Goal: Task Accomplishment & Management: Manage account settings

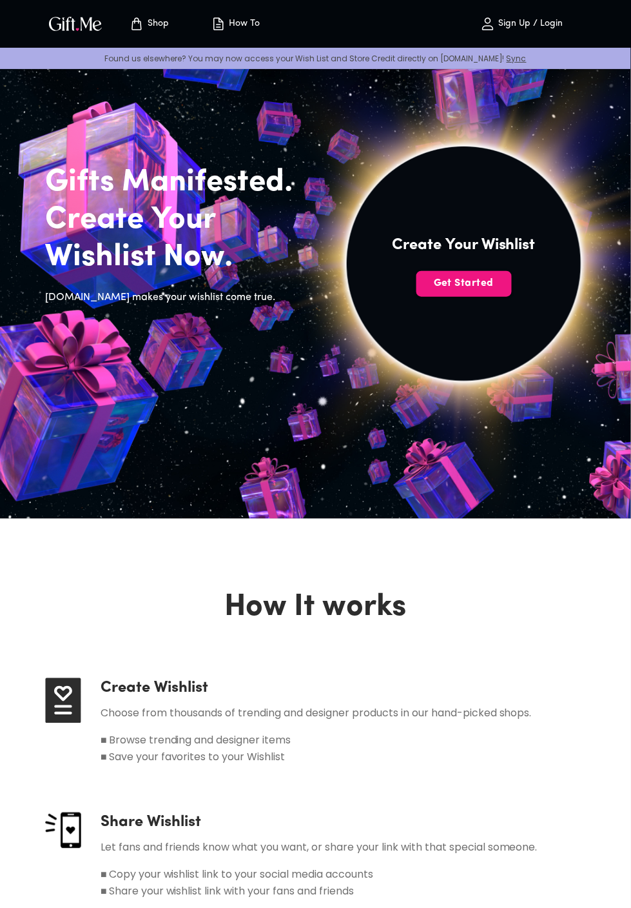
click at [464, 293] on button "Get Started" at bounding box center [464, 284] width 95 height 26
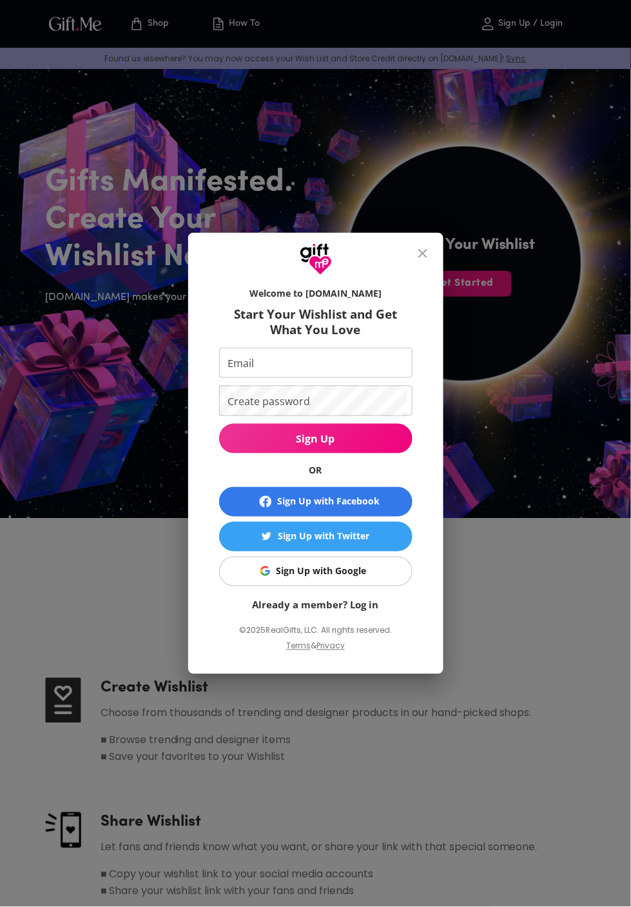
click at [385, 574] on span "Sign Up with Google" at bounding box center [313, 571] width 177 height 14
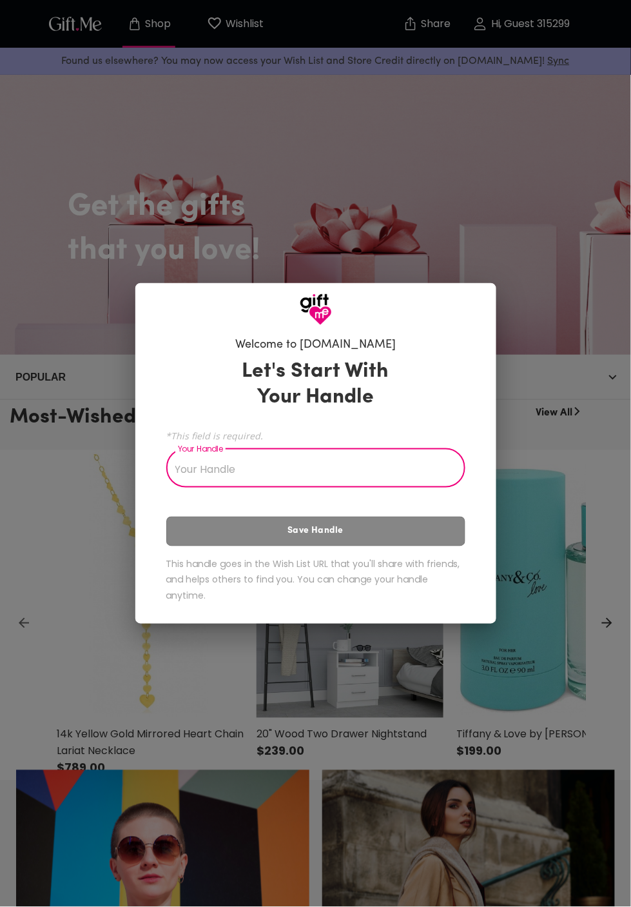
click at [420, 477] on input "Your Handle" at bounding box center [308, 470] width 285 height 36
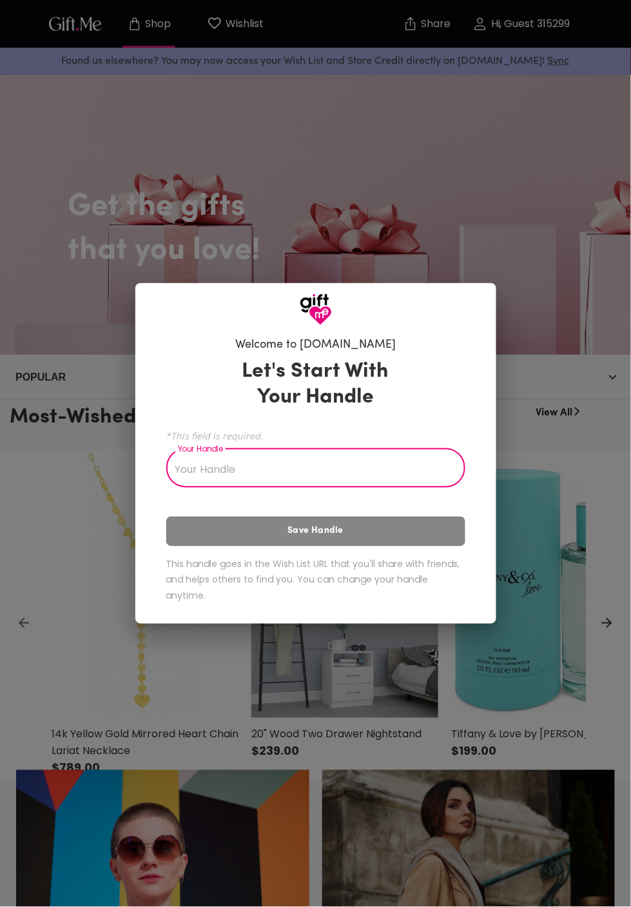
click at [379, 478] on input "Your Handle" at bounding box center [308, 470] width 285 height 36
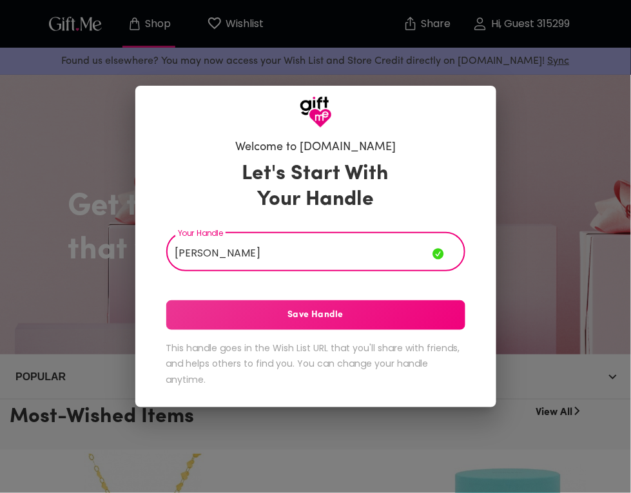
type input "[PERSON_NAME]"
click at [414, 322] on span "Save Handle" at bounding box center [315, 315] width 299 height 14
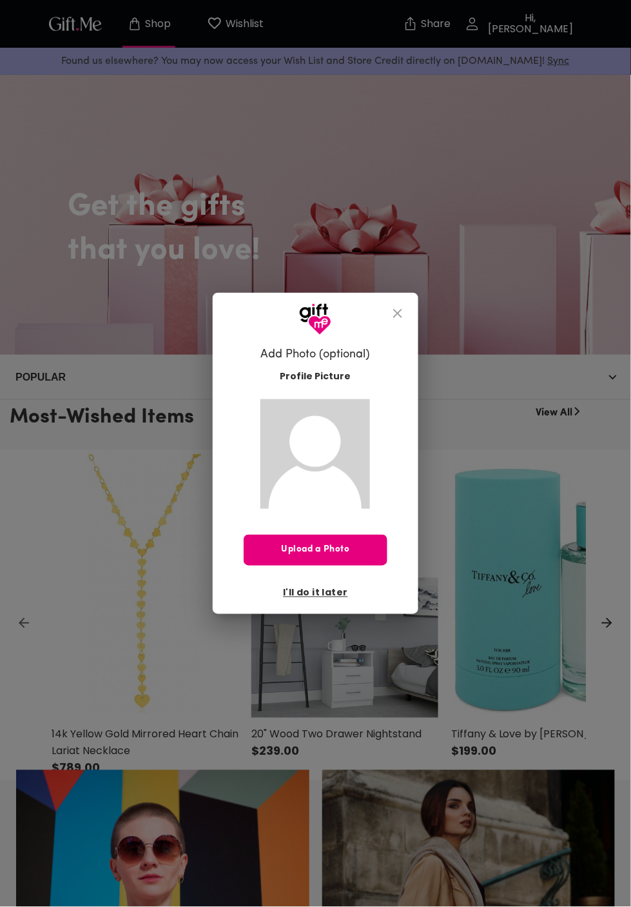
click at [329, 453] on img at bounding box center [316, 454] width 110 height 110
click at [344, 553] on span "Upload a Photo" at bounding box center [315, 550] width 143 height 14
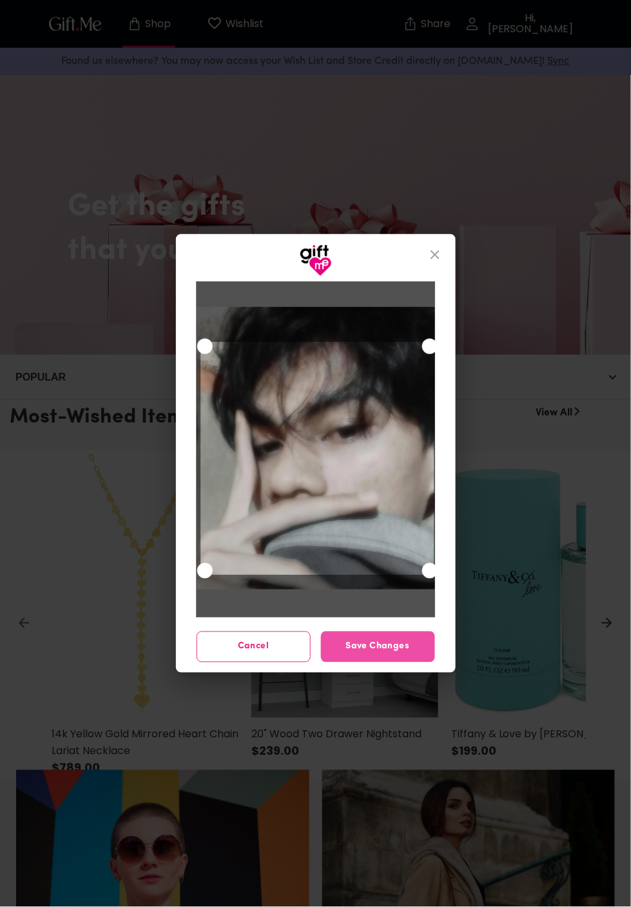
click at [400, 652] on span "Save Changes" at bounding box center [378, 647] width 114 height 14
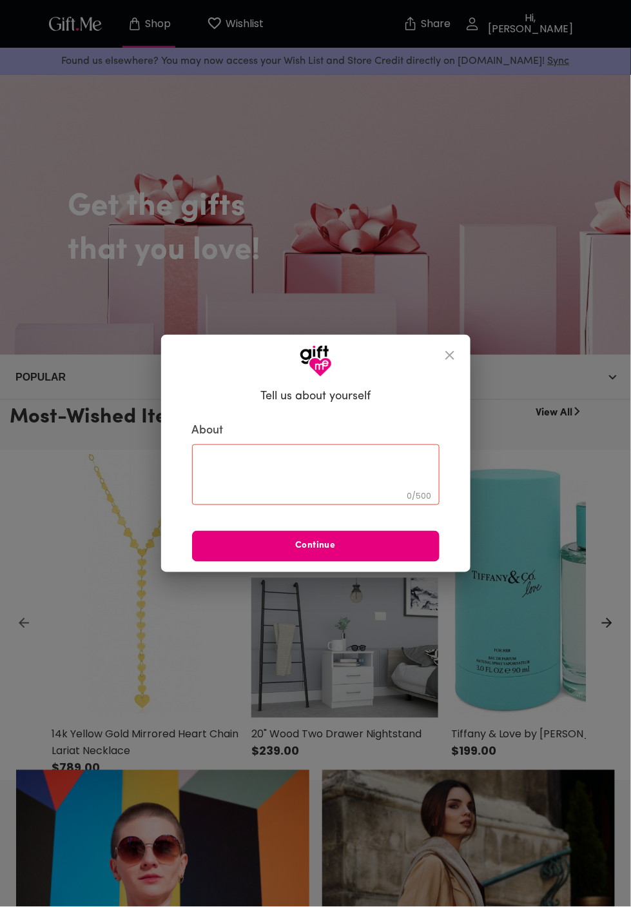
click at [378, 479] on textarea at bounding box center [316, 474] width 230 height 37
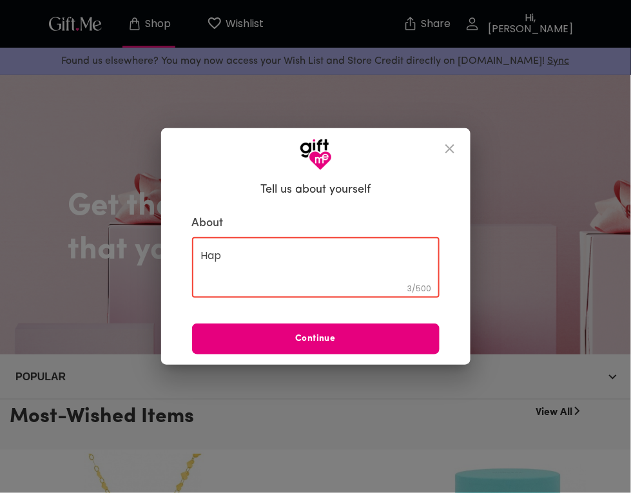
type textarea "Happ"
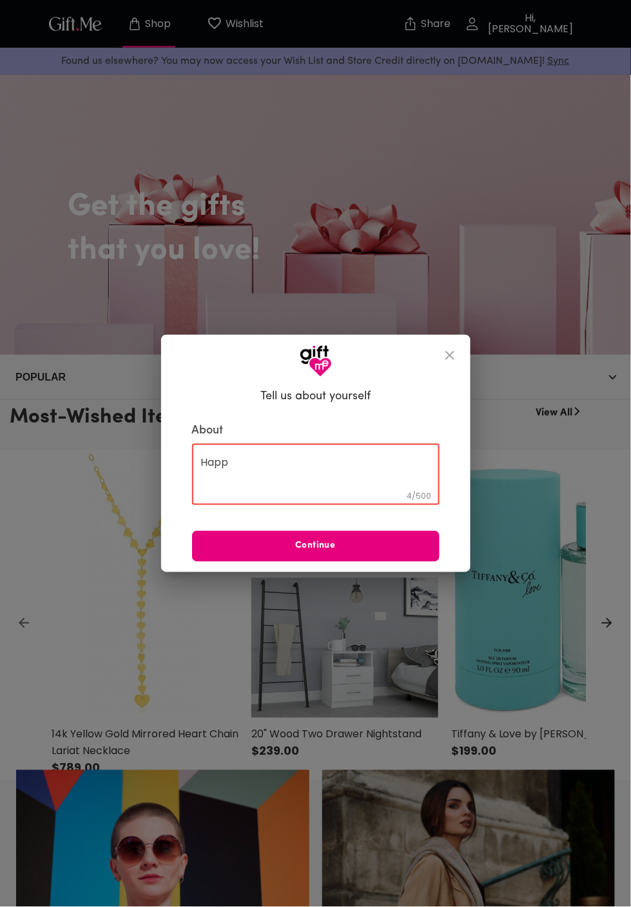
click at [394, 466] on textarea "Happ" at bounding box center [316, 474] width 230 height 37
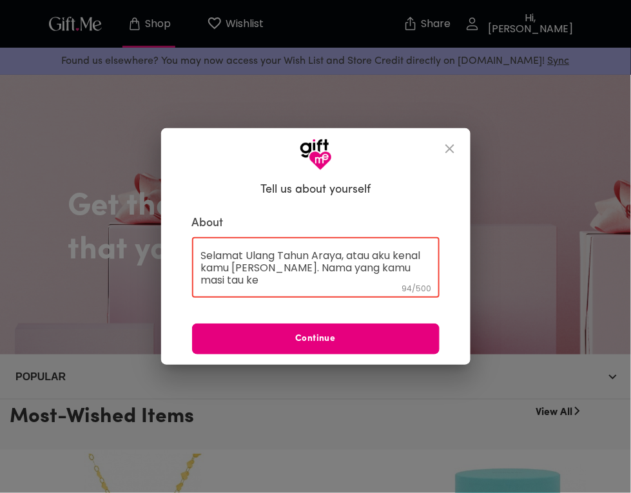
scroll to position [1, 0]
click at [395, 259] on textarea "Selamat Ulang Tahun Araya, atau aku kenal kamu [PERSON_NAME]. Nama yang kamu ma…" at bounding box center [316, 268] width 230 height 37
click at [356, 273] on textarea "Selamat Ulang Tahun Araya, atau aku kenal kamu [PERSON_NAME]. Nama yang kamu ma…" at bounding box center [316, 268] width 230 height 37
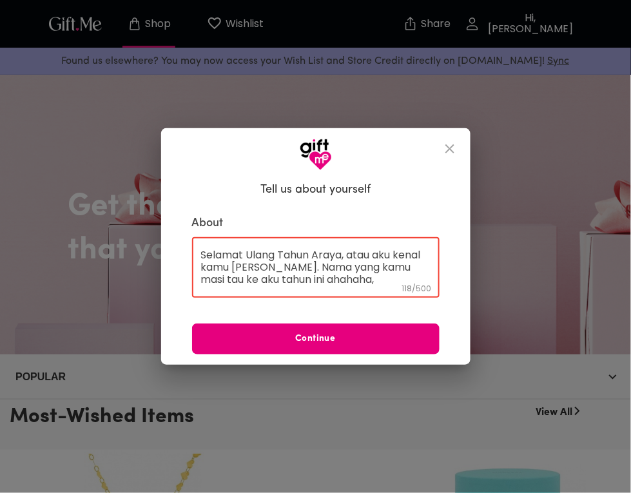
click at [385, 263] on textarea "Selamat Ulang Tahun Araya, atau aku kenal kamu [PERSON_NAME]. Nama yang kamu ma…" at bounding box center [316, 268] width 230 height 37
click at [394, 261] on textarea "Selamat Ulang Tahun Araya, atau aku kenal kamu [PERSON_NAME]. Nama yang kamu ma…" at bounding box center [316, 268] width 230 height 37
click at [367, 275] on textarea "Selamat Ulang Tahun Araya, atau aku kenal kamu [PERSON_NAME]. Nama yang kamu ka…" at bounding box center [316, 268] width 230 height 37
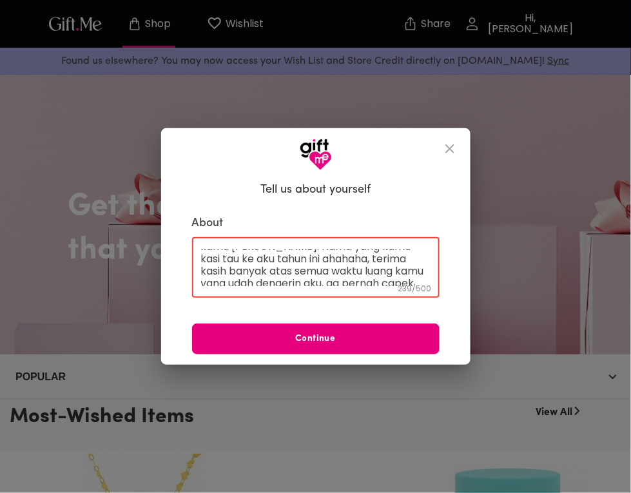
scroll to position [32, 0]
click at [230, 272] on textarea "Selamat Ulang Tahun Araya, atau aku kenal kamu [PERSON_NAME]. Nama yang kamu ka…" at bounding box center [316, 268] width 230 height 37
click at [299, 277] on textarea "Selamat Ulang Tahun Araya, atau aku kenal kamu [PERSON_NAME]. Nama yang kamu ka…" at bounding box center [316, 268] width 230 height 37
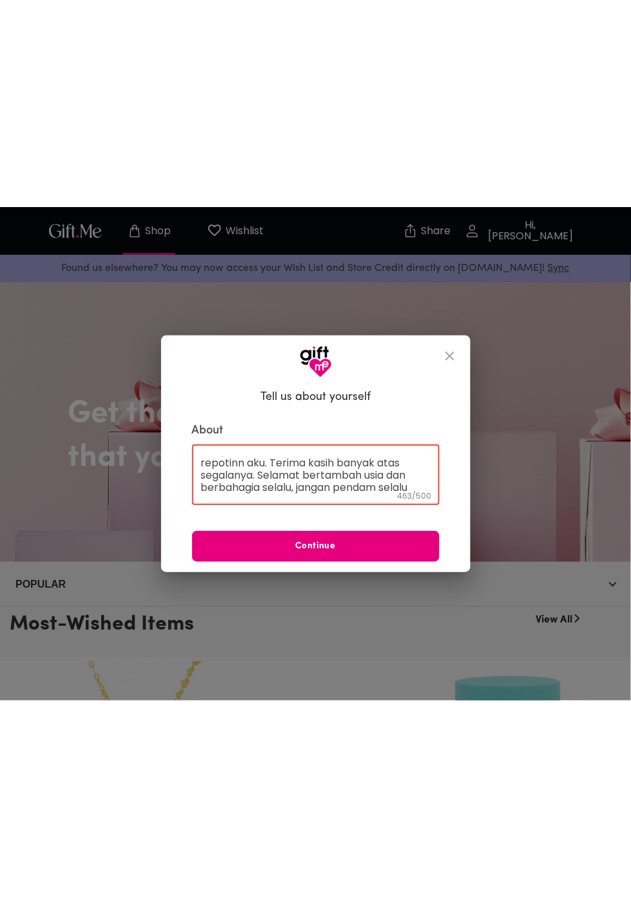
scroll to position [84, 0]
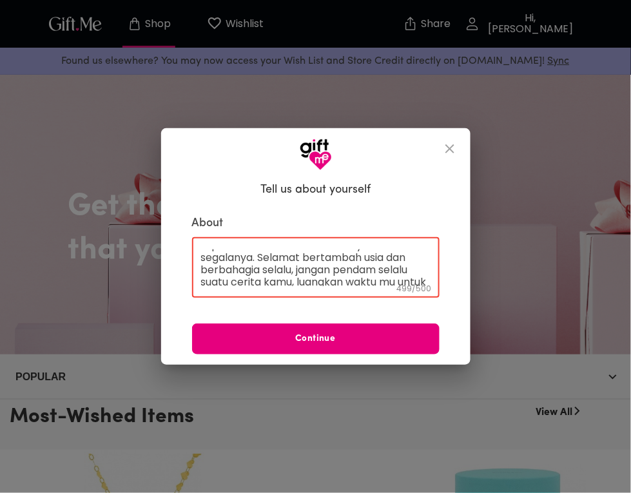
click at [255, 278] on textarea "Selamat Ulang Tahun Araya, atau aku kenal kamu [PERSON_NAME]. Nama yang kamu ka…" at bounding box center [316, 268] width 230 height 37
click at [355, 279] on textarea "Selamat Ulang Tahun Araya, atau aku kenal kamu [PERSON_NAME]. Nama yang kamu ka…" at bounding box center [316, 268] width 230 height 37
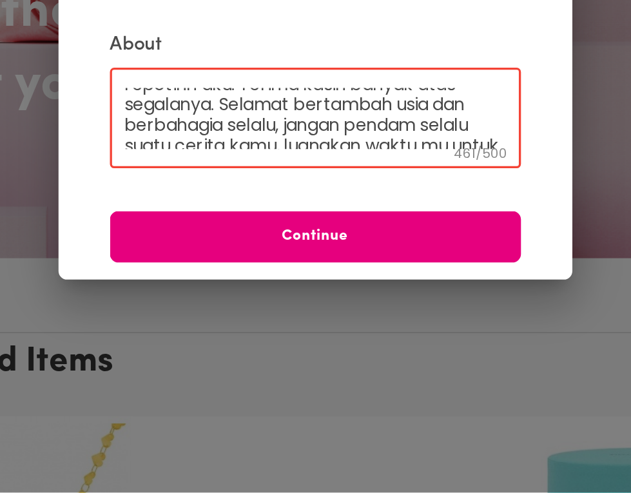
scroll to position [74, 0]
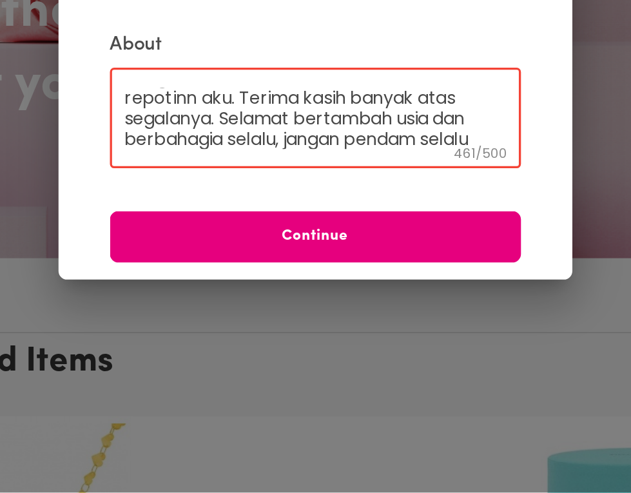
click at [237, 275] on textarea "Selamat Ulang Tahun Araya, atau aku kenal kamu [PERSON_NAME]. Nama yang kamu ka…" at bounding box center [316, 268] width 230 height 37
click at [424, 275] on textarea "Selamat Ulang Tahun Araya, atau aku kenal kamu [PERSON_NAME]. Nama yang kamu ka…" at bounding box center [316, 268] width 230 height 37
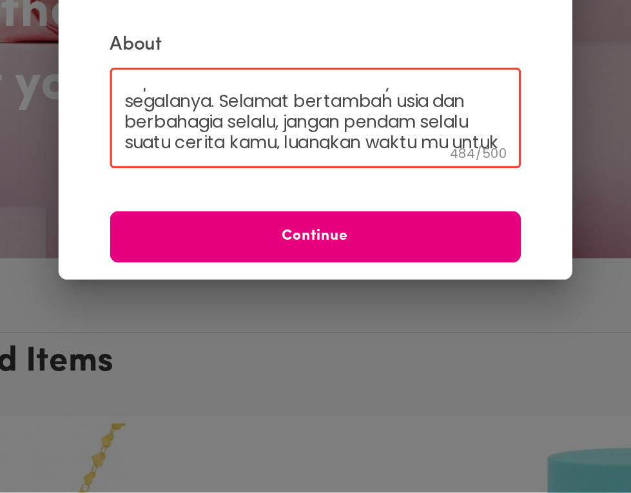
click at [241, 273] on textarea "Selamat Ulang Tahun Araya, atau aku kenal kamu [PERSON_NAME]. Nama yang kamu ka…" at bounding box center [316, 268] width 230 height 37
click at [254, 275] on textarea "Selamat Ulang Tahun Araya, atau aku kenal kamu [PERSON_NAME]. Nama yang kamu ka…" at bounding box center [316, 268] width 230 height 37
click at [344, 277] on textarea "Selamat Ulang Tahun Araya, atau aku kenal kamu [PERSON_NAME]. Nama yang kamu ka…" at bounding box center [316, 268] width 230 height 37
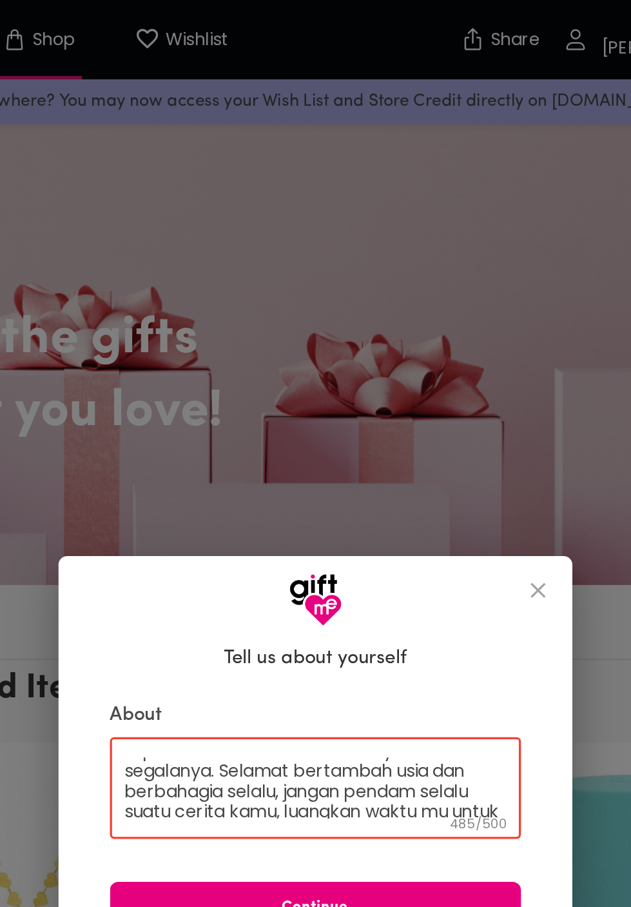
click at [344, 485] on textarea "Selamat Ulang Tahun Araya, atau aku kenal kamu [PERSON_NAME]. Nama yang kamu ka…" at bounding box center [316, 474] width 230 height 37
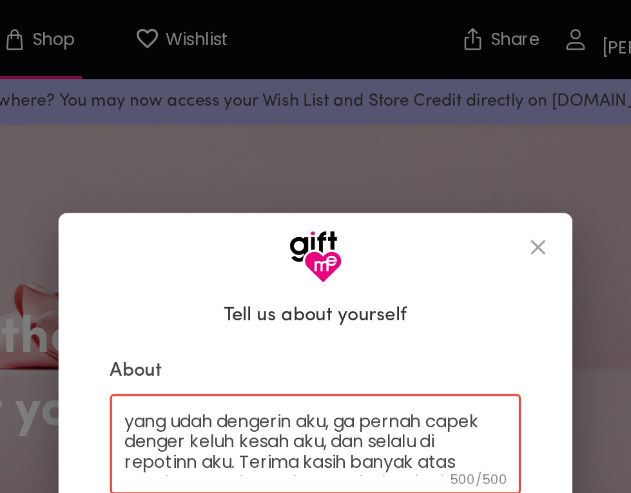
click at [275, 254] on textarea "Selamat Ulang Tahun Araya, atau aku kenal kamu [PERSON_NAME]. Nama yang kamu ka…" at bounding box center [316, 268] width 230 height 37
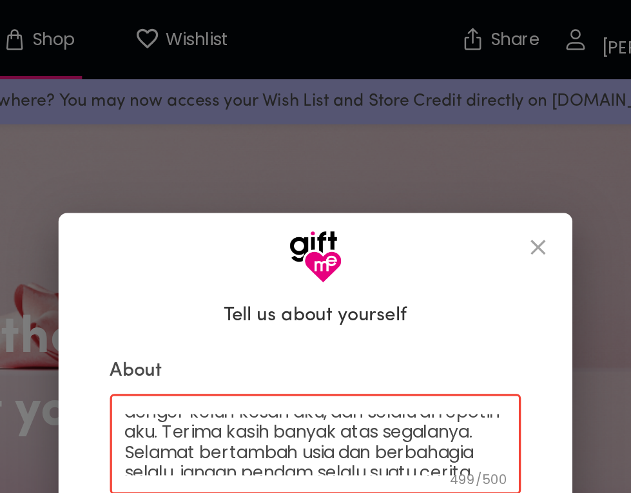
scroll to position [70, 0]
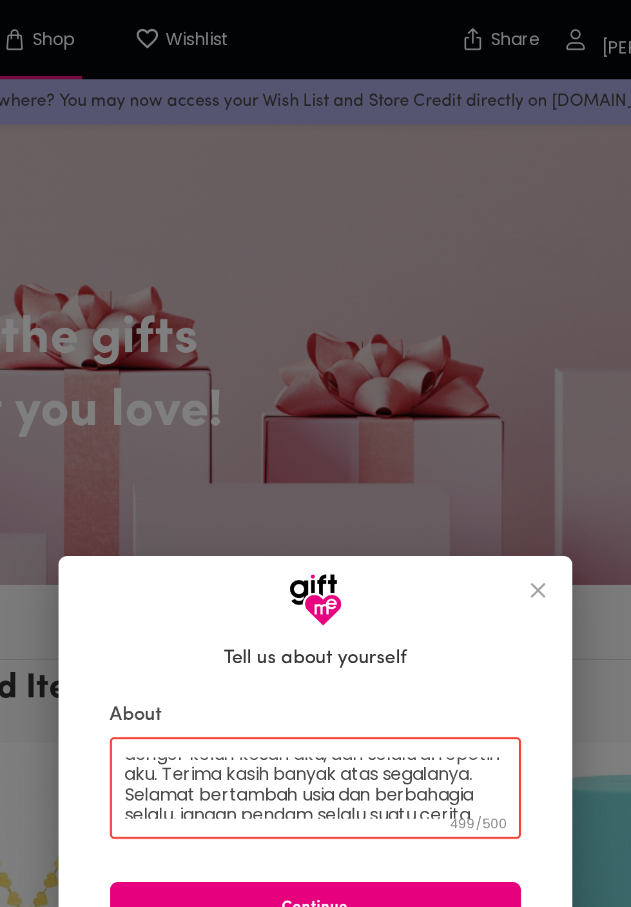
click at [384, 475] on textarea "Selamat Ulang Tahun Araya, atau aku kenal kamu [PERSON_NAME]. Nama yang kamu ka…" at bounding box center [316, 474] width 230 height 37
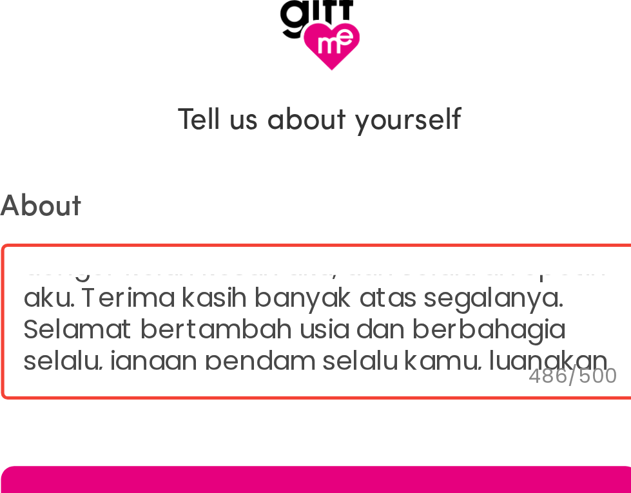
scroll to position [84, 0]
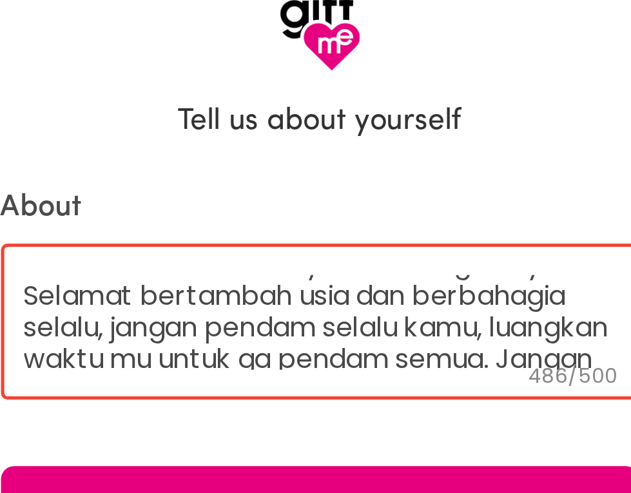
click at [372, 275] on textarea "Selamat Ulang Tahun Araya, atau aku kenal kamu [PERSON_NAME]. Nama yang kamu ka…" at bounding box center [316, 268] width 230 height 37
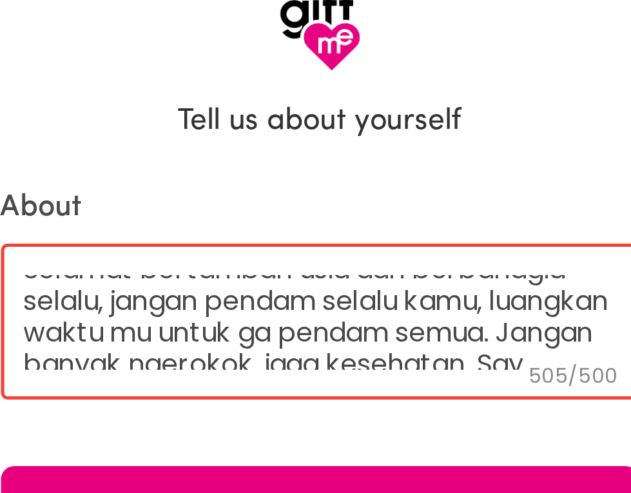
click at [236, 273] on textarea "Selamat Ulang Tahun Araya, atau aku kenal kamu [PERSON_NAME]. Nama yang kamu ka…" at bounding box center [316, 268] width 230 height 37
click at [235, 278] on textarea "Selamat Ulang Tahun Araya, atau aku kenal kamu [PERSON_NAME]. Nama yang kamu ka…" at bounding box center [316, 268] width 230 height 37
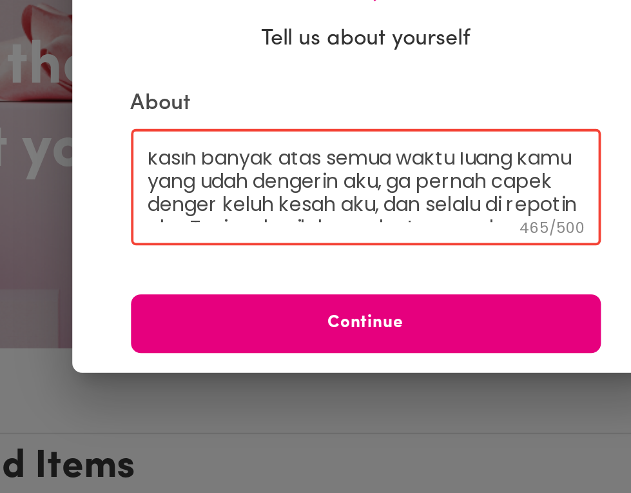
scroll to position [0, 0]
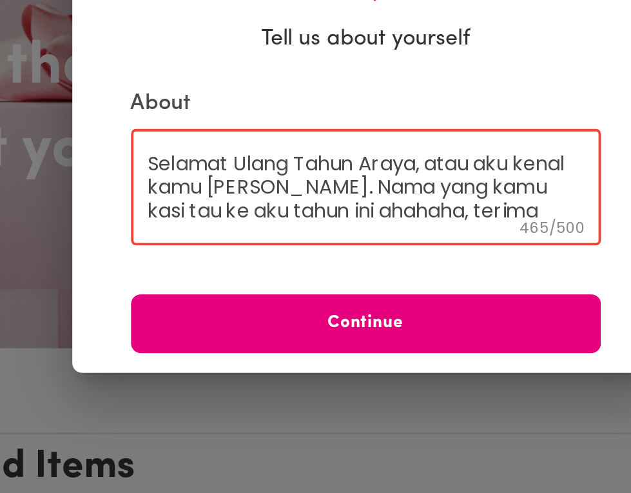
type textarea "Selamat Ulang Tahun Araya, atau aku kenal kamu [PERSON_NAME]. Nama yang kamu ka…"
click at [382, 355] on button "Continue" at bounding box center [316, 339] width 248 height 31
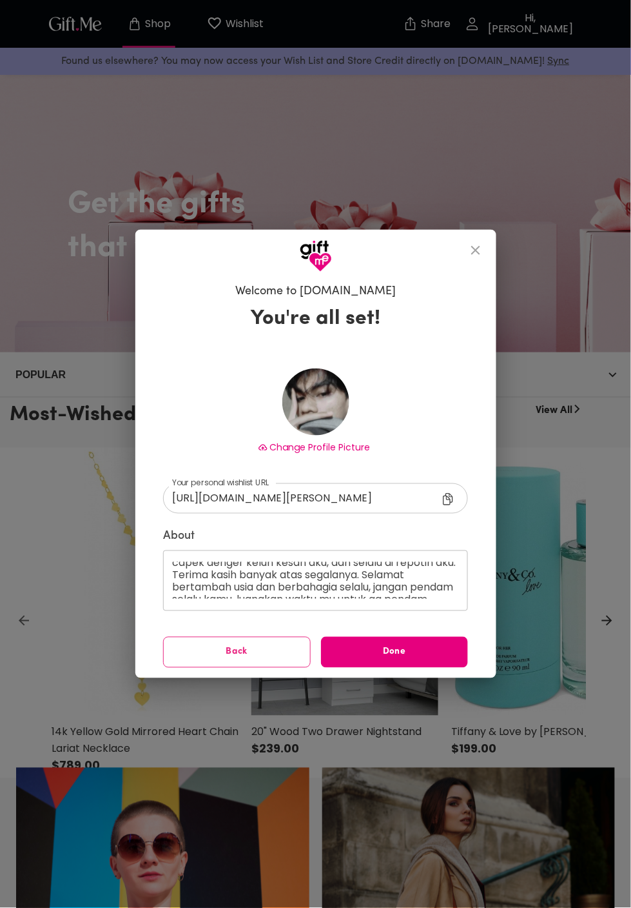
scroll to position [63, 0]
click at [437, 659] on span "Done" at bounding box center [395, 652] width 148 height 14
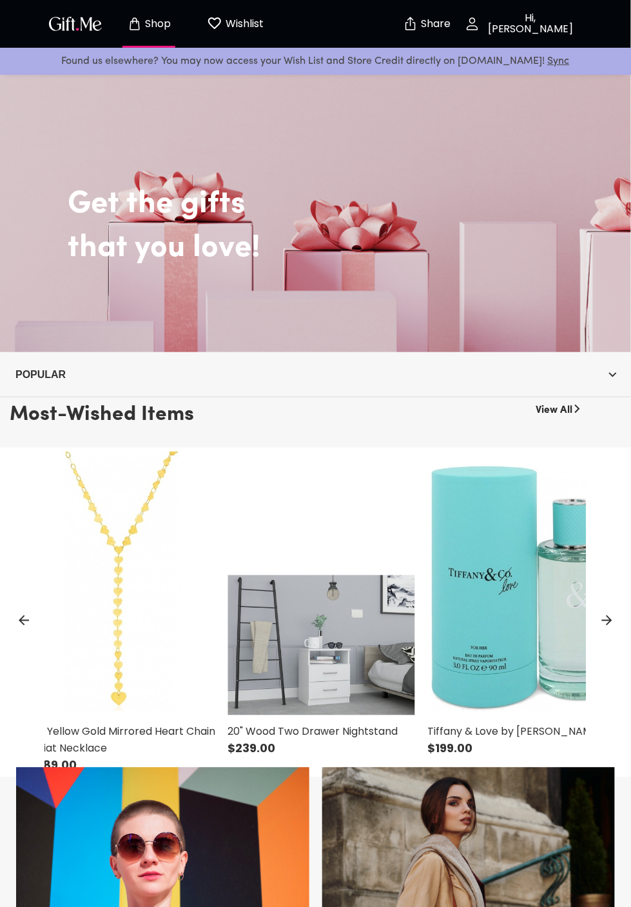
scroll to position [34, 0]
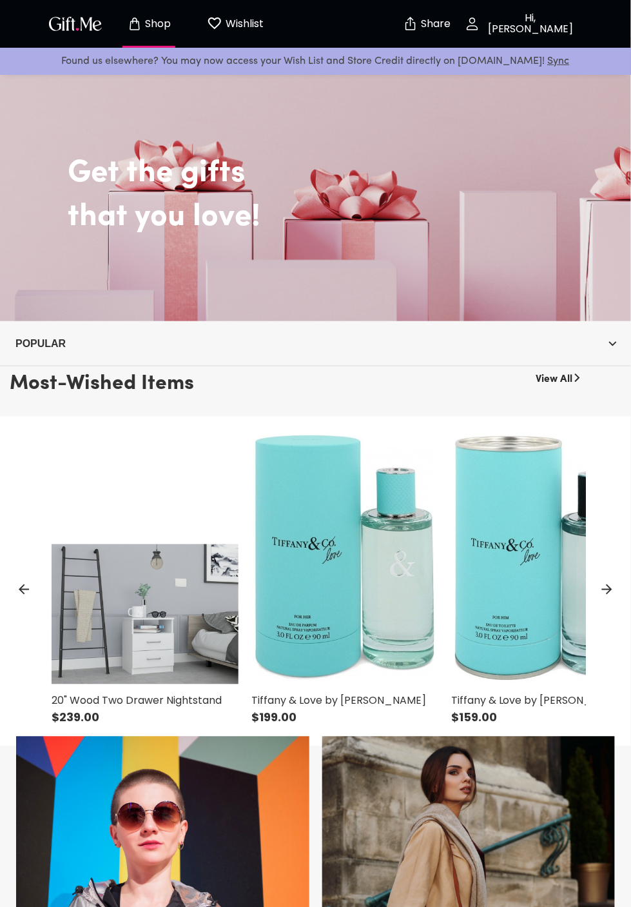
click at [524, 28] on p "Hi, [PERSON_NAME]" at bounding box center [530, 24] width 98 height 22
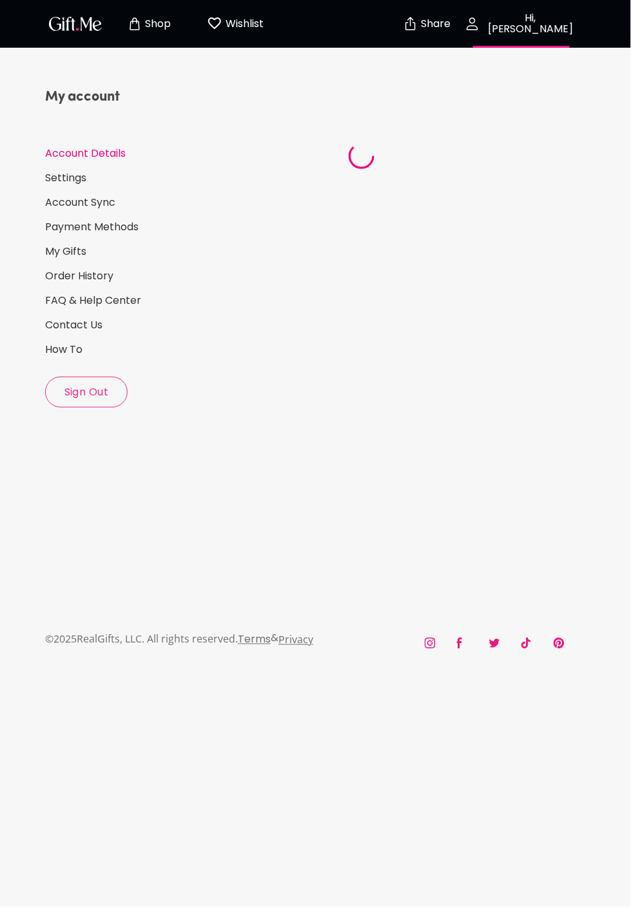
select select "US"
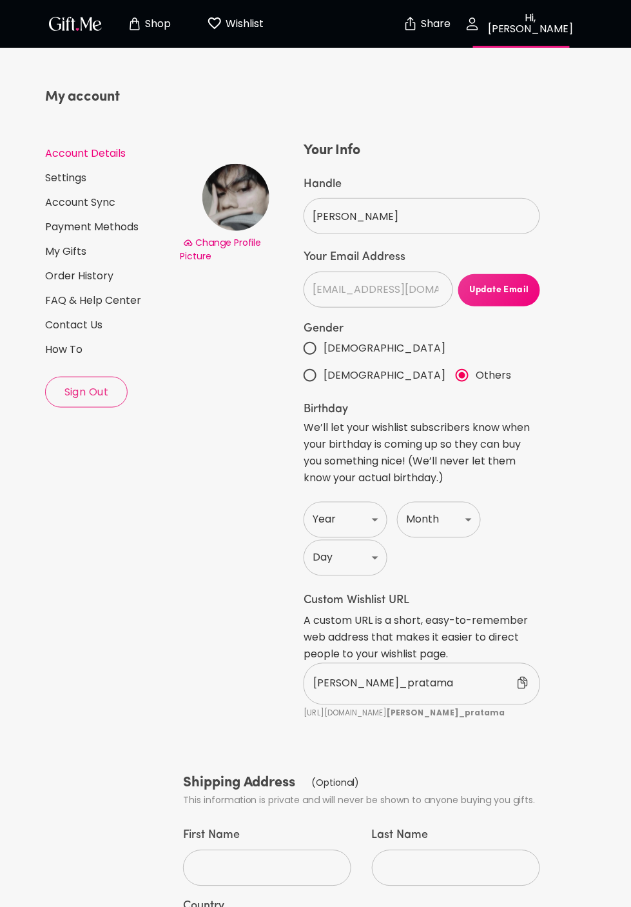
click at [235, 197] on img at bounding box center [236, 197] width 67 height 67
click at [259, 241] on span "Change Profile Picture" at bounding box center [221, 249] width 82 height 26
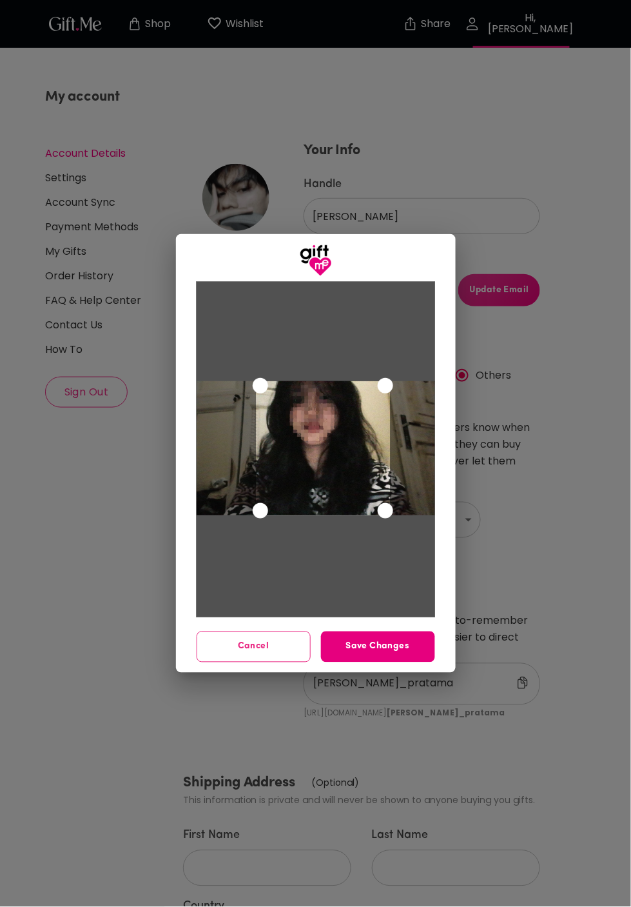
click at [410, 657] on button "Save Changes" at bounding box center [378, 646] width 114 height 31
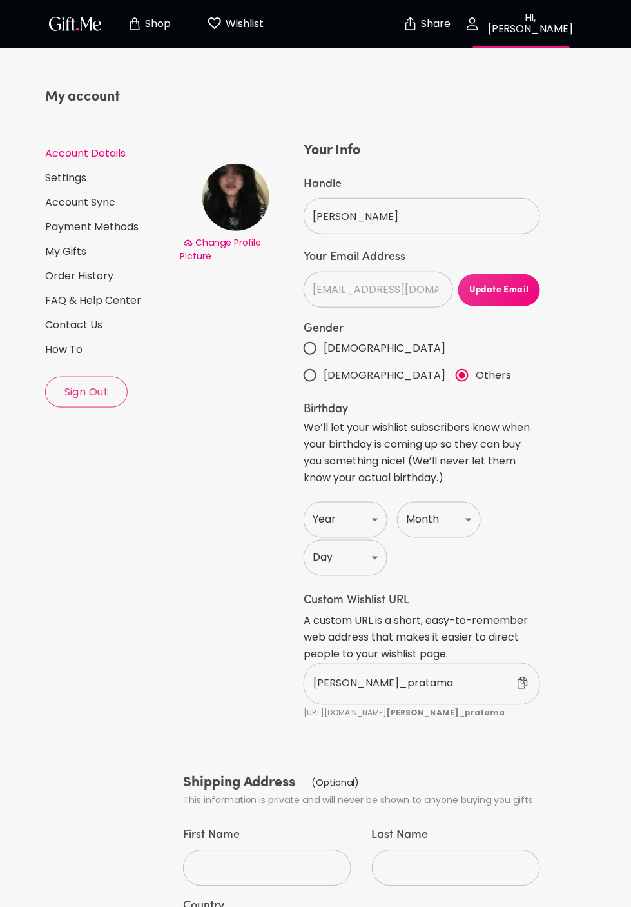
click at [105, 220] on link "Payment Methods" at bounding box center [109, 227] width 128 height 14
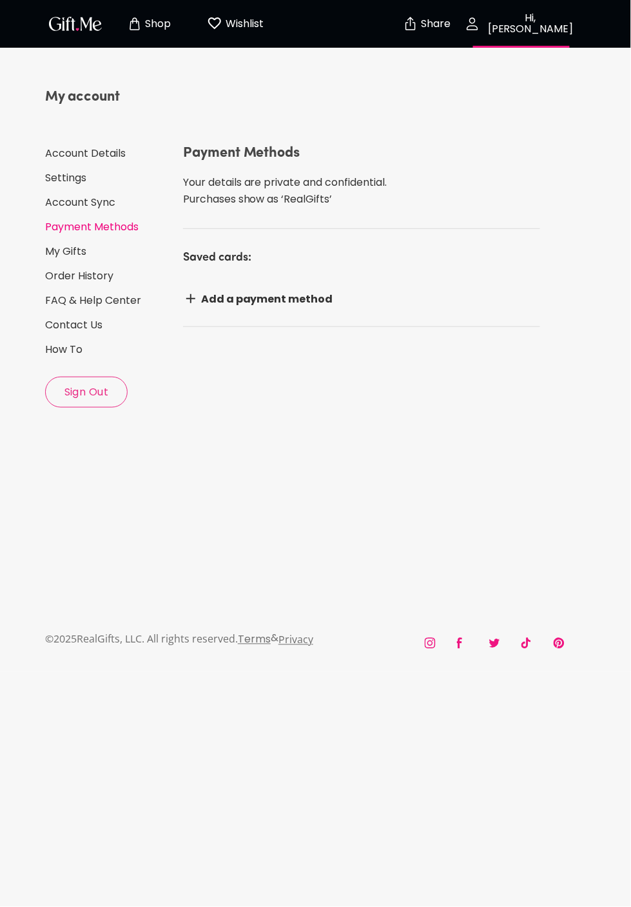
click at [66, 244] on link "My Gifts" at bounding box center [109, 251] width 128 height 14
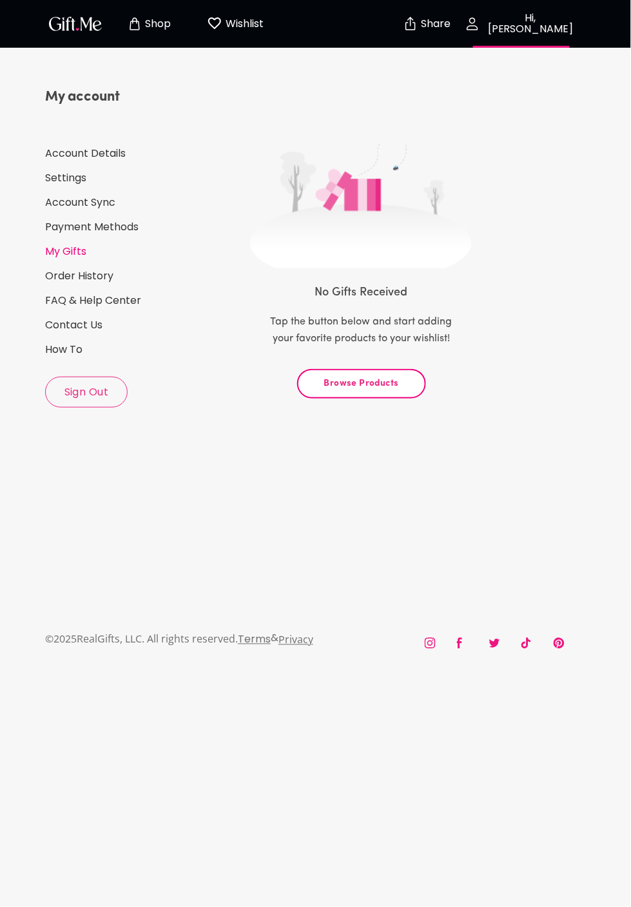
click at [104, 146] on link "Account Details" at bounding box center [109, 153] width 128 height 14
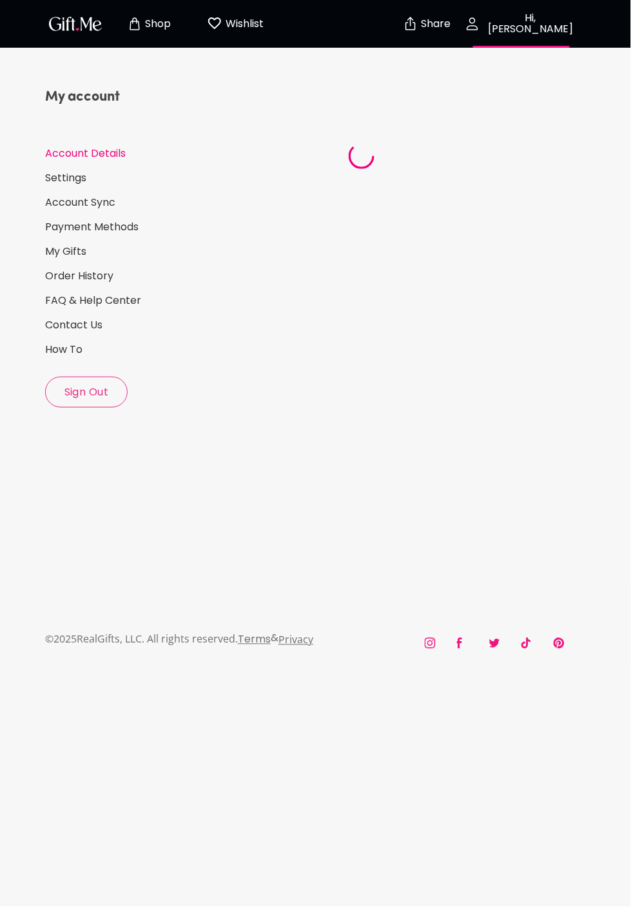
select select "US"
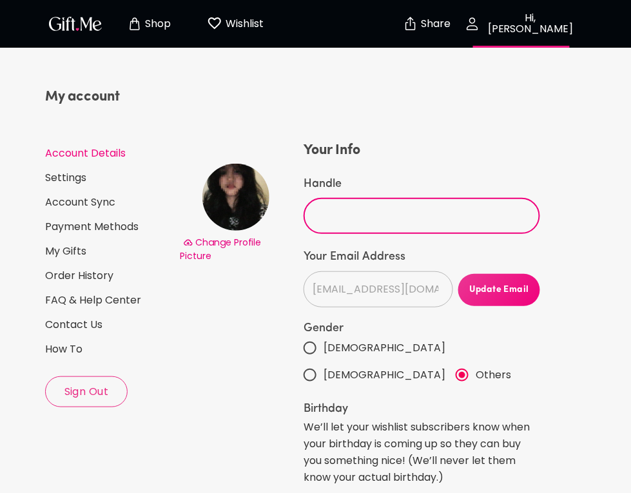
type input "L"
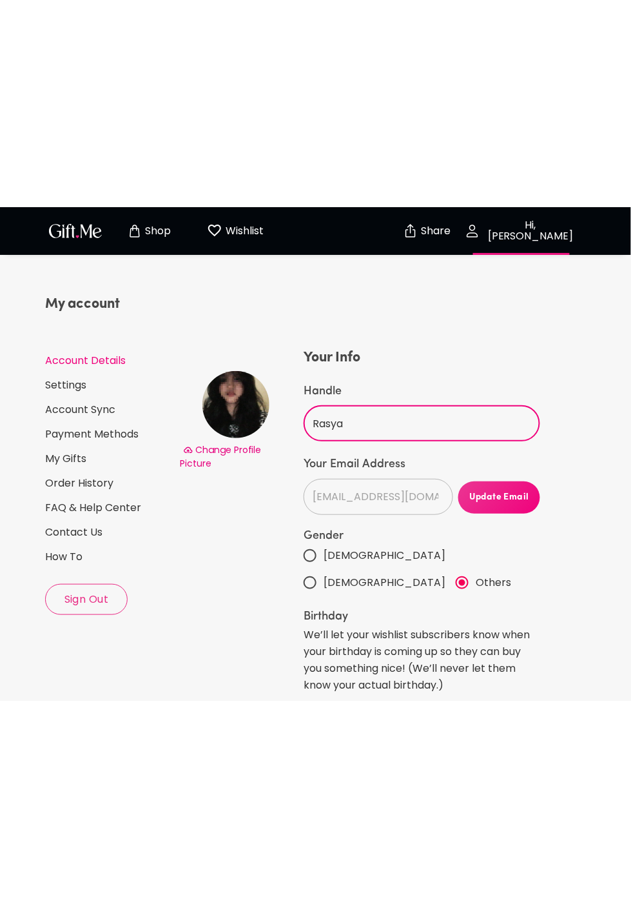
scroll to position [48, 0]
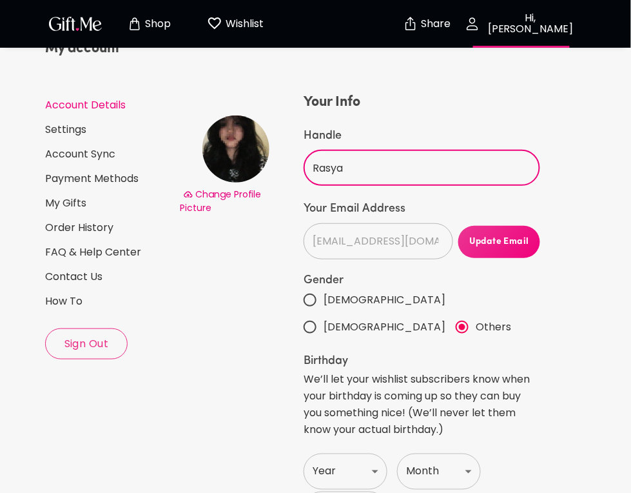
type input "Rasya"
click at [258, 484] on div "Change Profile Picture" at bounding box center [241, 384] width 121 height 584
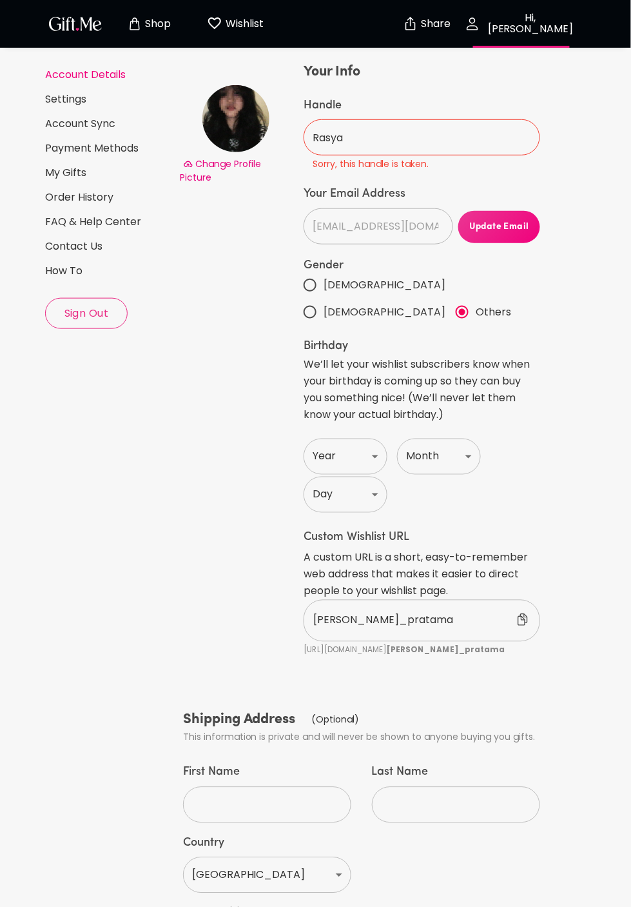
scroll to position [0, 0]
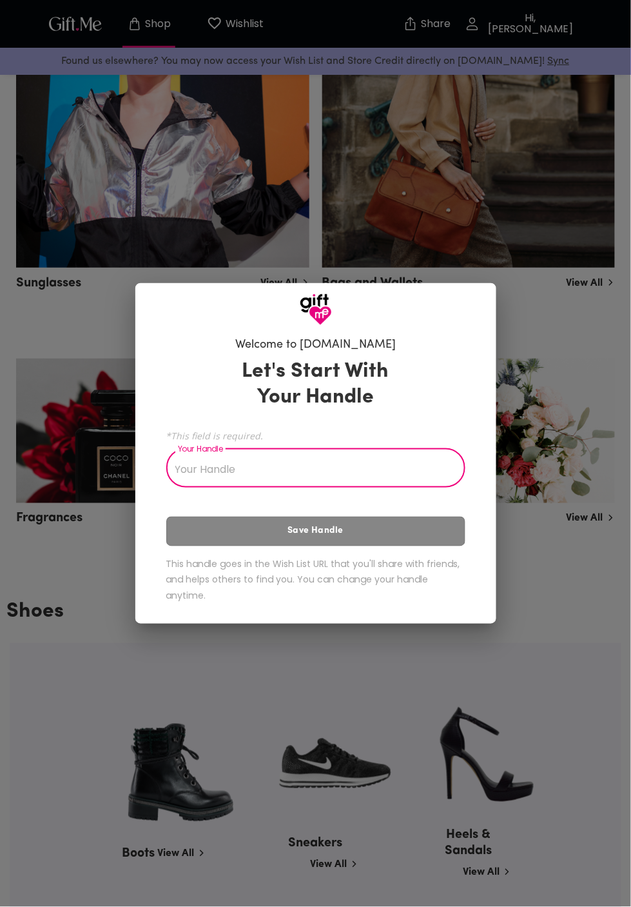
scroll to position [747, 0]
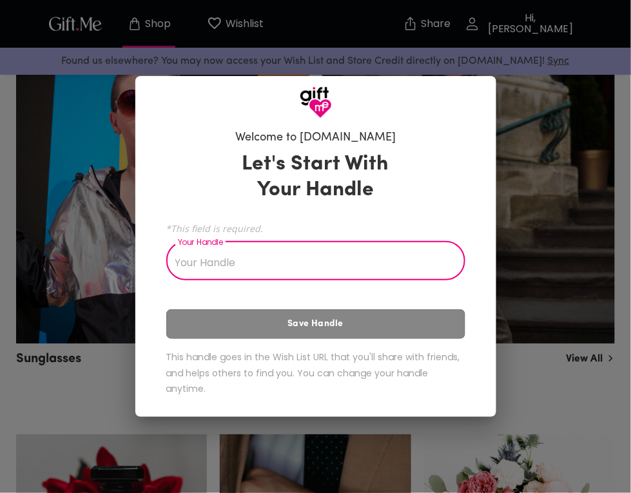
click at [515, 424] on div "Welcome to [DOMAIN_NAME] Let's Start With Your Handle *This field is required. …" at bounding box center [315, 246] width 631 height 493
